Goal: Information Seeking & Learning: Learn about a topic

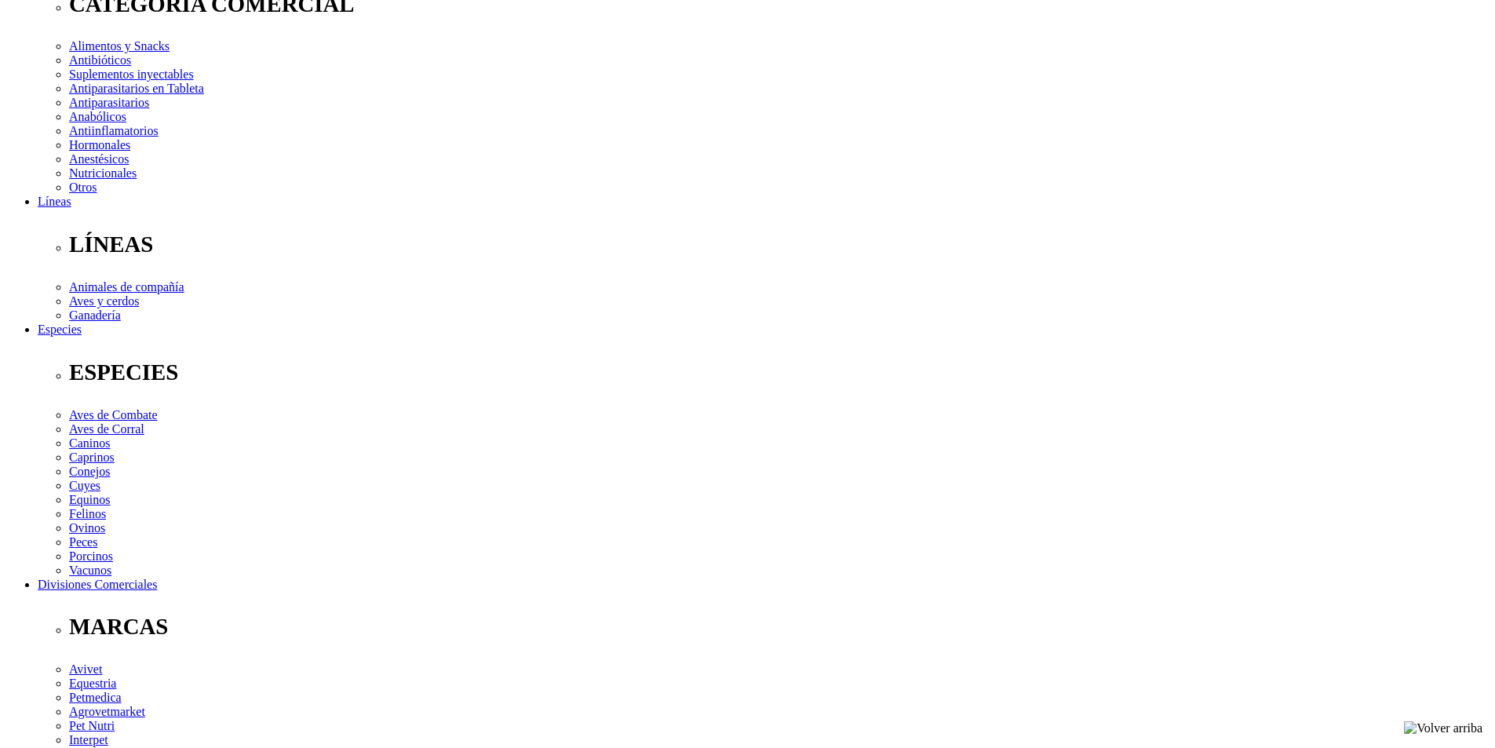
scroll to position [314, 0]
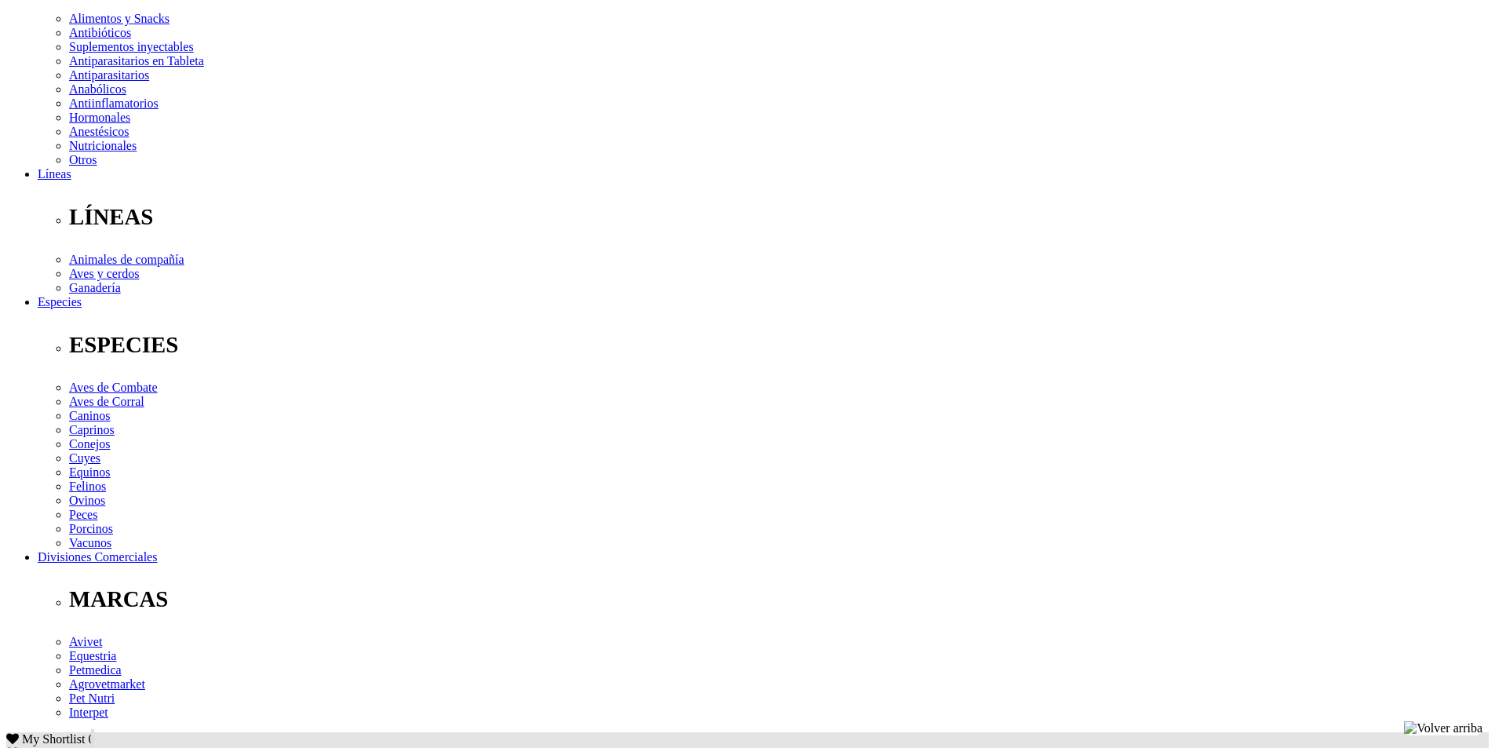
copy div "Propoxur ........... 0,51%, Cipermetrina ....... 0,36%, aluminio ........ 4%, a…"
